Goal: Task Accomplishment & Management: Complete application form

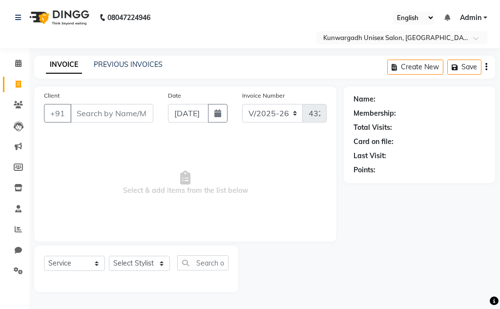
click at [130, 67] on link "PREVIOUS INVOICES" at bounding box center [128, 64] width 69 height 9
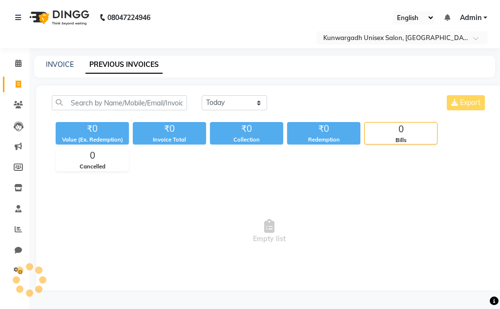
click at [61, 58] on div "INVOICE PREVIOUS INVOICES" at bounding box center [264, 67] width 461 height 22
click at [63, 66] on link "INVOICE" at bounding box center [60, 64] width 28 height 9
select select "service"
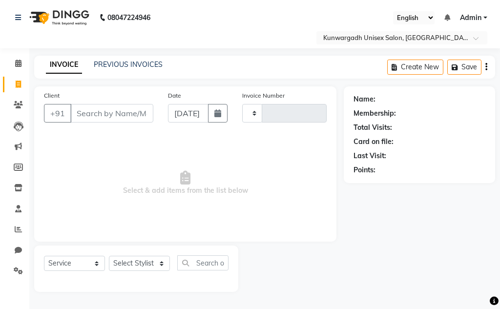
type input "4325"
select select "7931"
type input "8619885673"
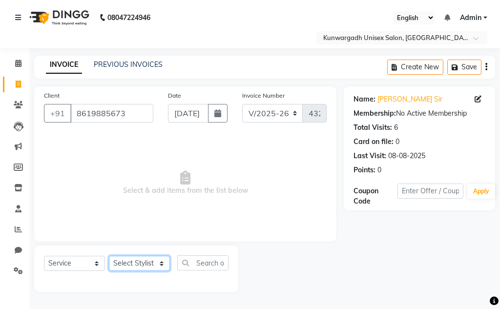
click at [142, 260] on select "Select Stylist Aarti [PERSON_NAME] Sir Chiku [PERSON_NAME] [PERSON_NAME] [PERSO…" at bounding box center [139, 263] width 61 height 15
select select "84120"
click at [109, 256] on select "Select Stylist Aarti [PERSON_NAME] Sir Chiku [PERSON_NAME] [PERSON_NAME] [PERSO…" at bounding box center [139, 263] width 61 height 15
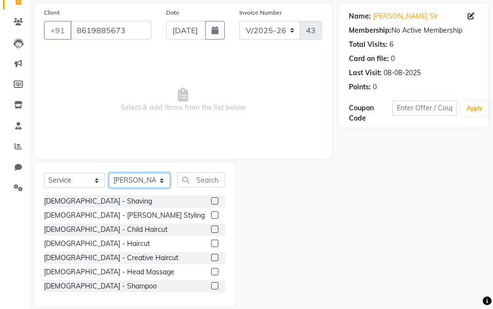
scroll to position [95, 0]
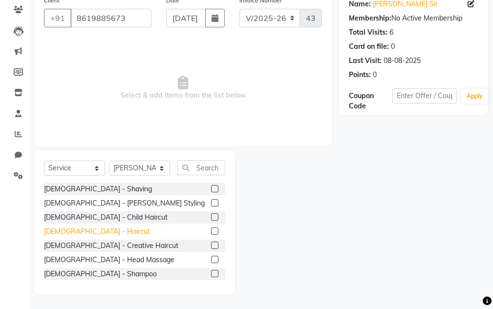
click at [78, 232] on div "[DEMOGRAPHIC_DATA] - Haircut" at bounding box center [97, 232] width 106 height 10
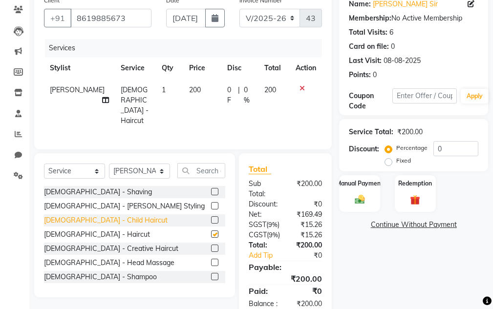
checkbox input "false"
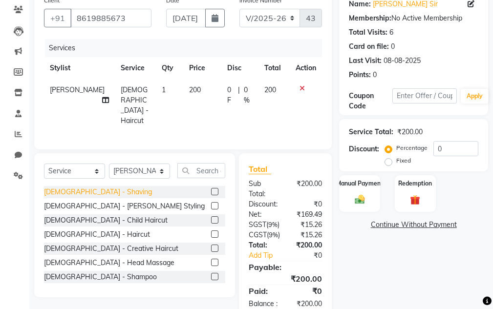
click at [78, 187] on div "[DEMOGRAPHIC_DATA] - Shaving" at bounding box center [98, 192] width 108 height 10
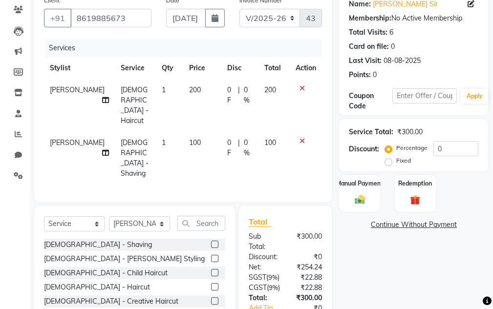
click at [78, 240] on div "[DEMOGRAPHIC_DATA] - Shaving" at bounding box center [98, 245] width 108 height 10
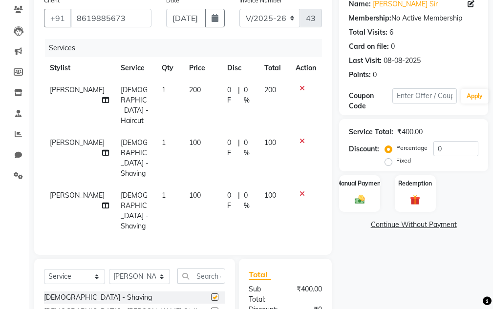
checkbox input "false"
drag, startPoint x: 360, startPoint y: 198, endPoint x: 394, endPoint y: 212, distance: 36.8
click at [361, 198] on img at bounding box center [360, 199] width 16 height 11
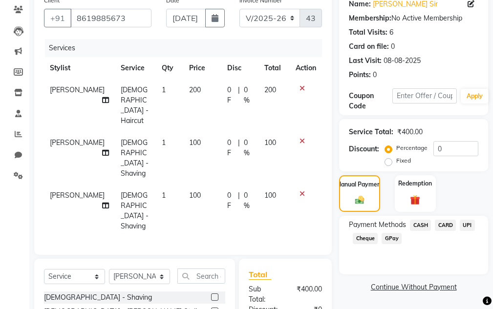
click at [467, 222] on span "UPI" at bounding box center [467, 225] width 15 height 11
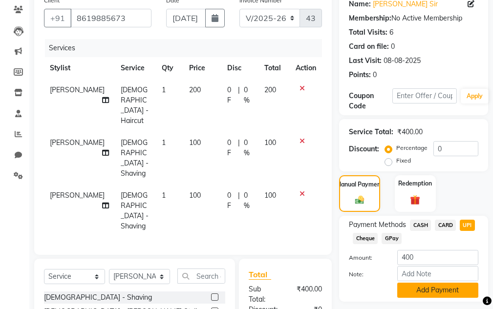
click at [456, 293] on button "Add Payment" at bounding box center [437, 290] width 81 height 15
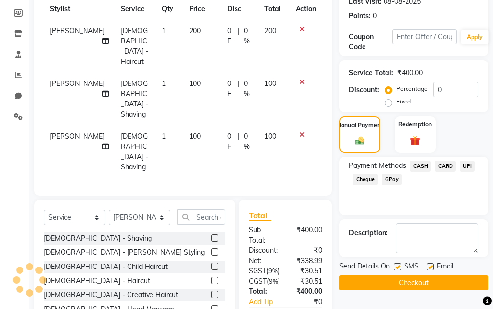
scroll to position [233, 0]
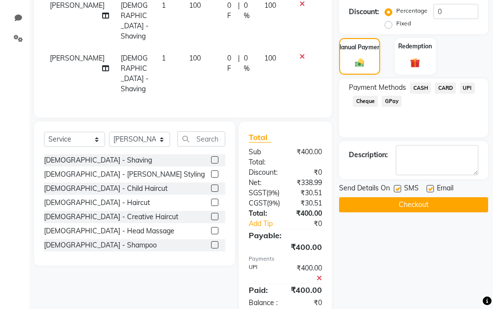
click at [421, 205] on button "Checkout" at bounding box center [413, 204] width 149 height 15
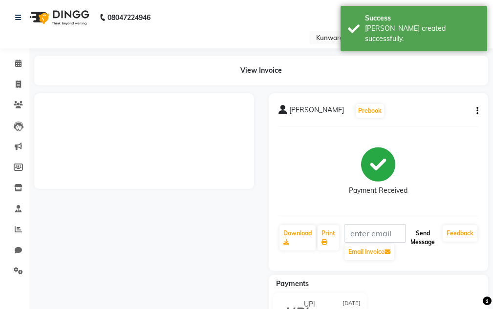
click at [413, 234] on button "Send Message" at bounding box center [423, 237] width 32 height 25
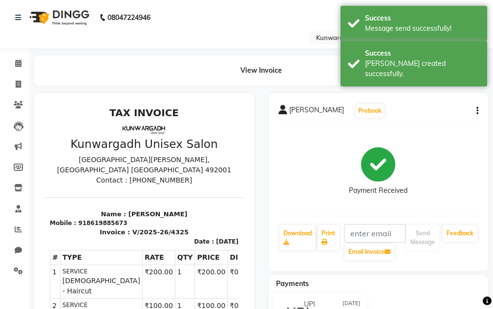
click at [428, 53] on div "Success" at bounding box center [422, 53] width 115 height 10
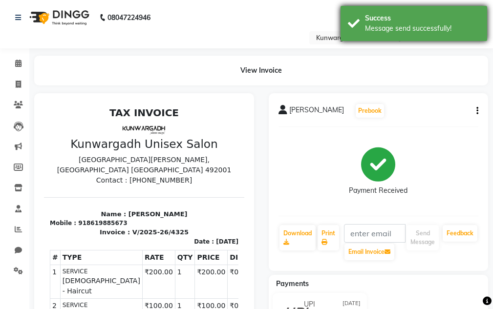
click at [420, 33] on div "Success Message send successfully!" at bounding box center [414, 23] width 147 height 35
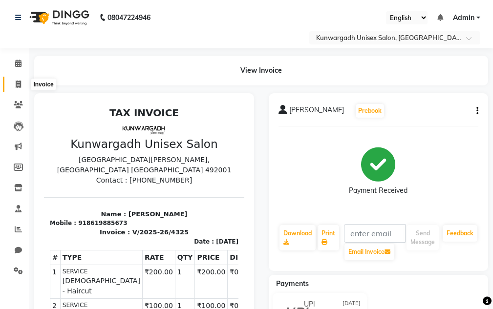
click at [20, 86] on icon at bounding box center [18, 84] width 5 height 7
select select "service"
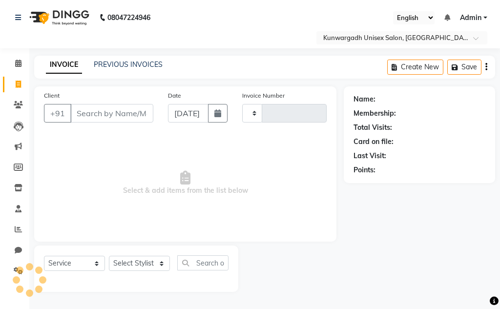
type input "4326"
select select "7931"
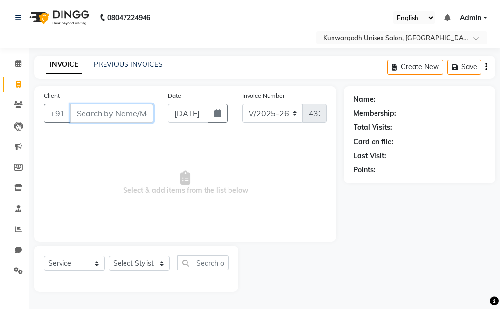
click at [101, 108] on input "Client" at bounding box center [111, 113] width 83 height 19
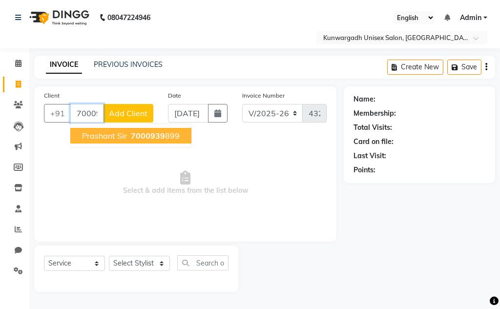
drag, startPoint x: 139, startPoint y: 135, endPoint x: 159, endPoint y: 152, distance: 26.3
click at [139, 135] on span "7000939" at bounding box center [148, 136] width 34 height 10
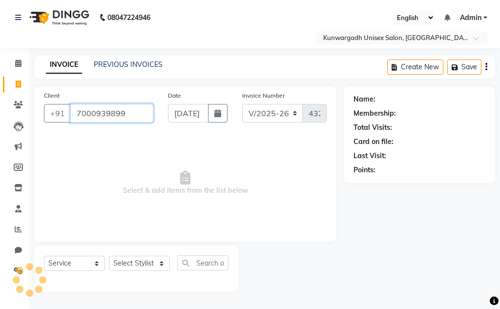
type input "7000939899"
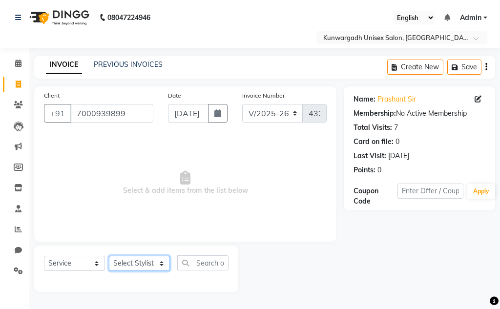
click at [128, 260] on select "Select Stylist Aarti [PERSON_NAME] Sir Chiku [PERSON_NAME] [PERSON_NAME] [PERSO…" at bounding box center [139, 263] width 61 height 15
select select "82467"
click at [109, 256] on select "Select Stylist Aarti [PERSON_NAME] Sir Chiku [PERSON_NAME] [PERSON_NAME] [PERSO…" at bounding box center [139, 263] width 61 height 15
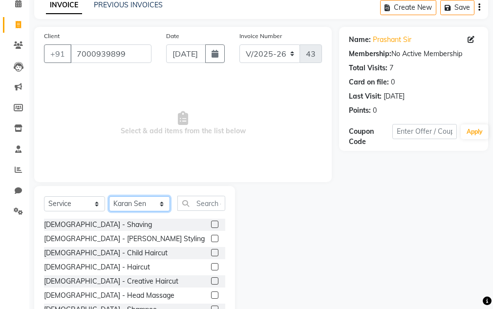
scroll to position [95, 0]
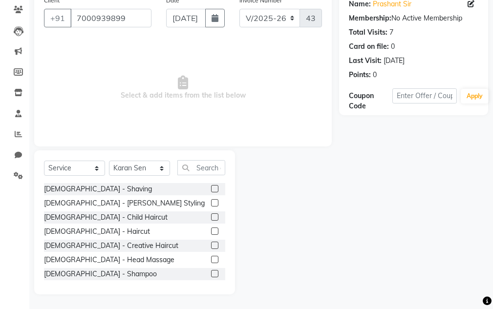
click at [211, 202] on label at bounding box center [214, 202] width 7 height 7
click at [211, 202] on input "checkbox" at bounding box center [214, 203] width 6 height 6
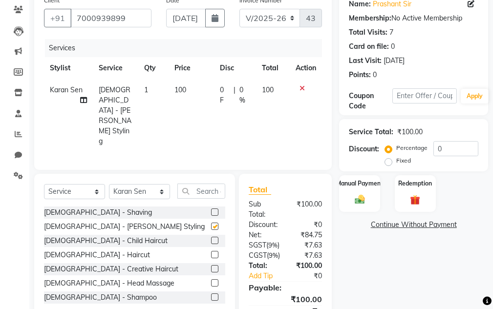
checkbox input "false"
click at [211, 251] on label at bounding box center [214, 254] width 7 height 7
click at [211, 252] on input "checkbox" at bounding box center [214, 255] width 6 height 6
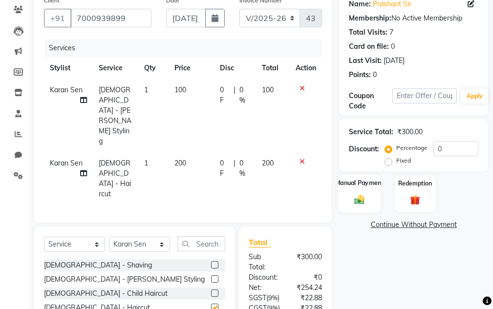
checkbox input "false"
click at [366, 207] on div "Manual Payment" at bounding box center [360, 193] width 43 height 38
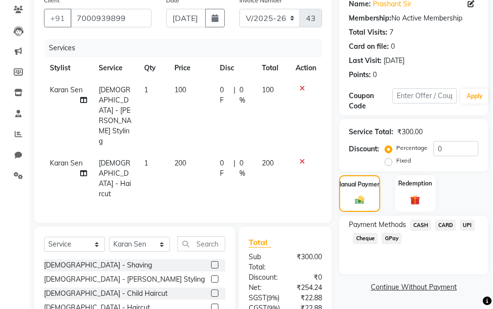
click at [467, 225] on span "UPI" at bounding box center [467, 225] width 15 height 11
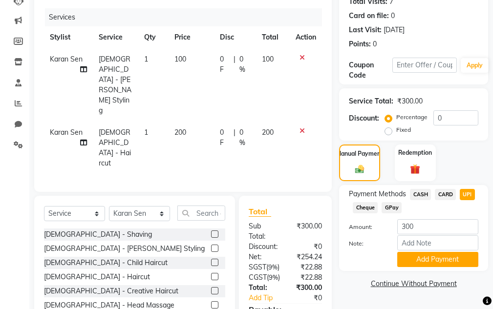
scroll to position [180, 0]
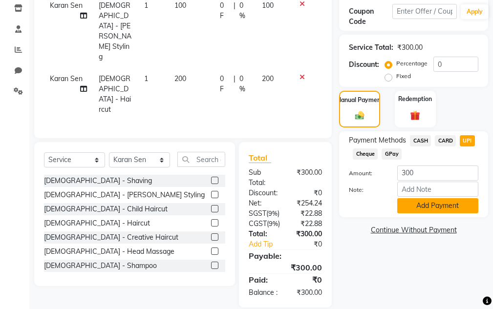
click at [472, 207] on button "Add Payment" at bounding box center [437, 205] width 81 height 15
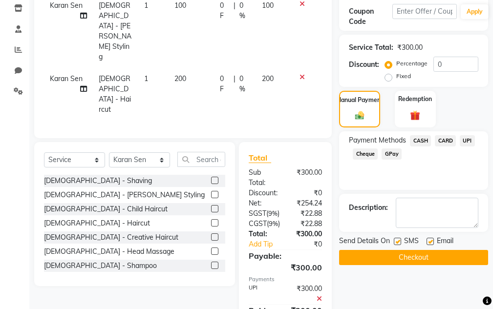
click at [441, 259] on button "Checkout" at bounding box center [413, 257] width 149 height 15
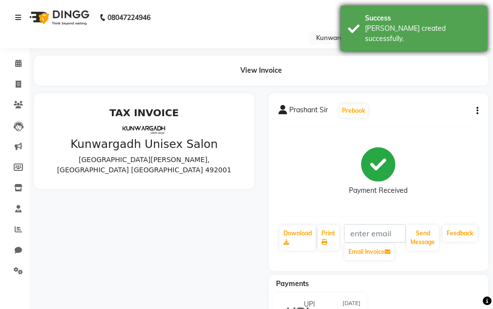
click at [423, 33] on div "[PERSON_NAME] created successfully." at bounding box center [422, 33] width 115 height 21
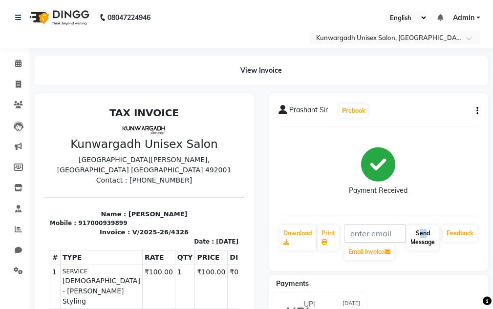
click at [423, 228] on div "Prashant Sir Prebook Payment Received Download Print Email Invoice Send Message…" at bounding box center [379, 182] width 220 height 178
click at [416, 242] on button "Send Message" at bounding box center [423, 237] width 32 height 25
click at [415, 242] on button "Send Message" at bounding box center [423, 237] width 32 height 25
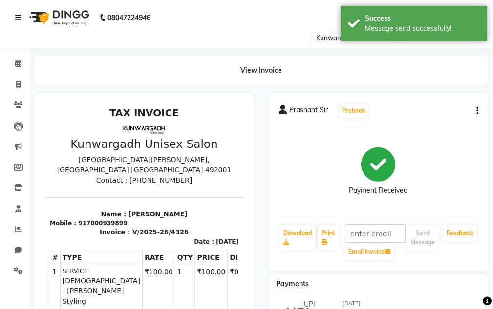
drag, startPoint x: 403, startPoint y: 30, endPoint x: 151, endPoint y: 37, distance: 251.2
click at [385, 32] on div "Message send successfully!" at bounding box center [422, 28] width 115 height 10
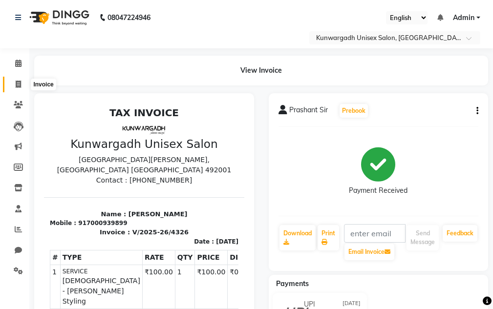
click at [21, 83] on icon at bounding box center [18, 84] width 5 height 7
select select "7931"
select select "service"
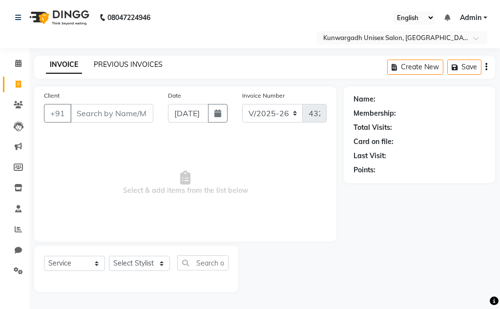
click at [150, 61] on link "PREVIOUS INVOICES" at bounding box center [128, 64] width 69 height 9
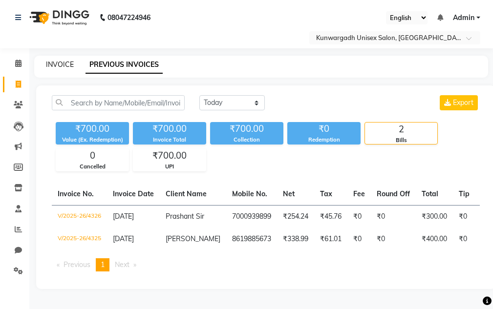
click at [66, 63] on link "INVOICE" at bounding box center [60, 64] width 28 height 9
select select "service"
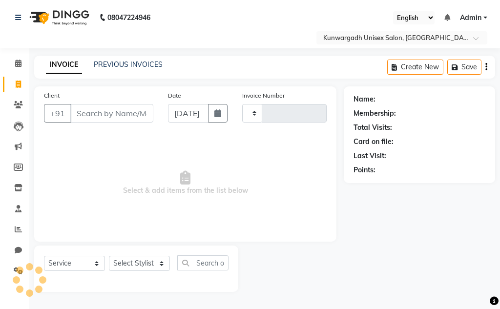
type input "4327"
select select "7931"
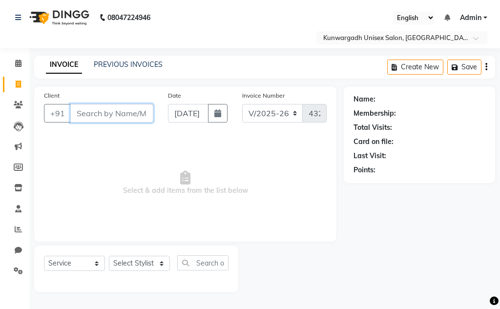
type input "0"
